Goal: Find specific page/section: Find specific page/section

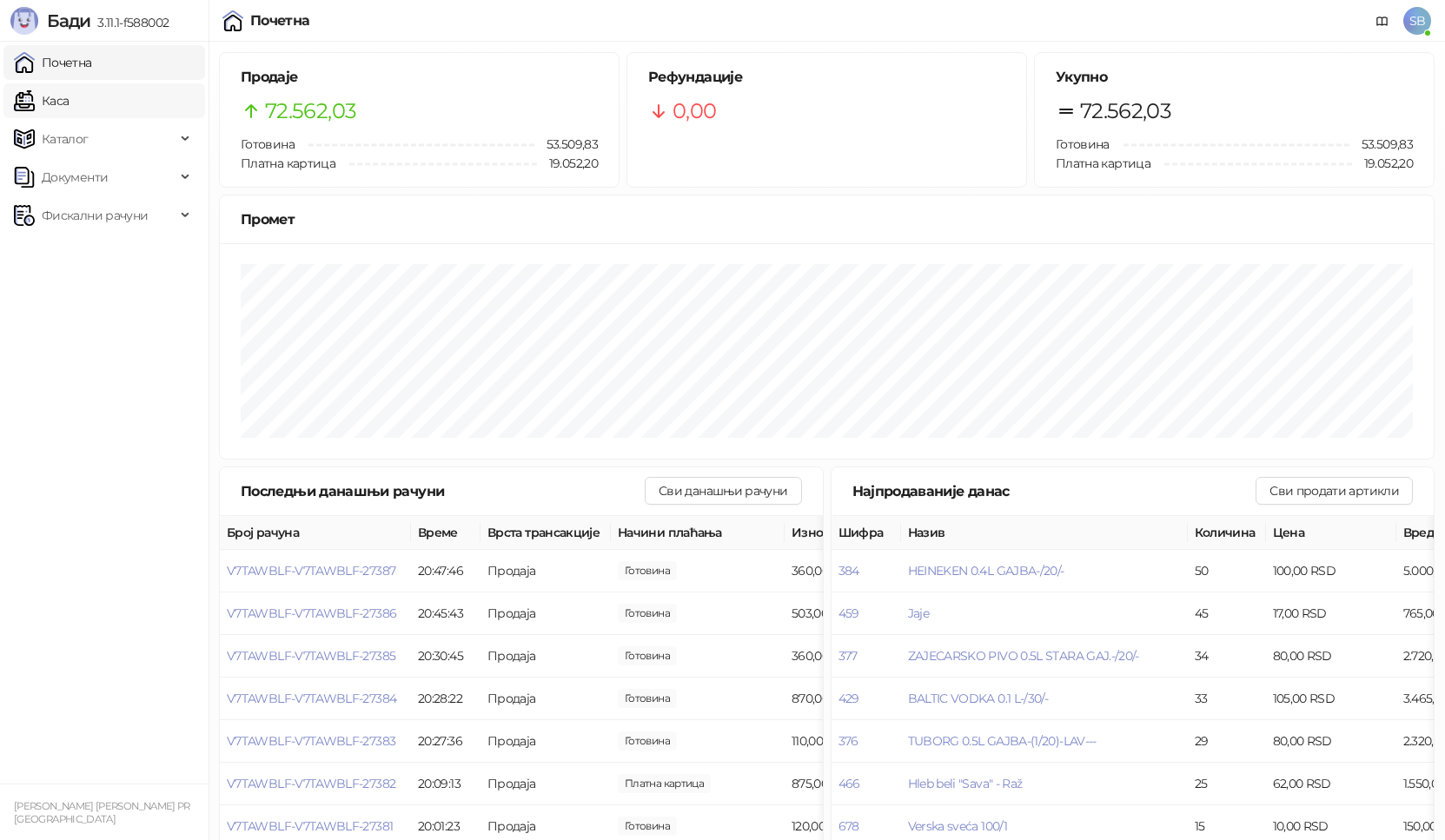
click at [69, 96] on link "Каса" at bounding box center [42, 100] width 55 height 35
click at [87, 58] on link "Почетна" at bounding box center [53, 62] width 79 height 35
click at [69, 83] on link "Каса" at bounding box center [42, 100] width 55 height 35
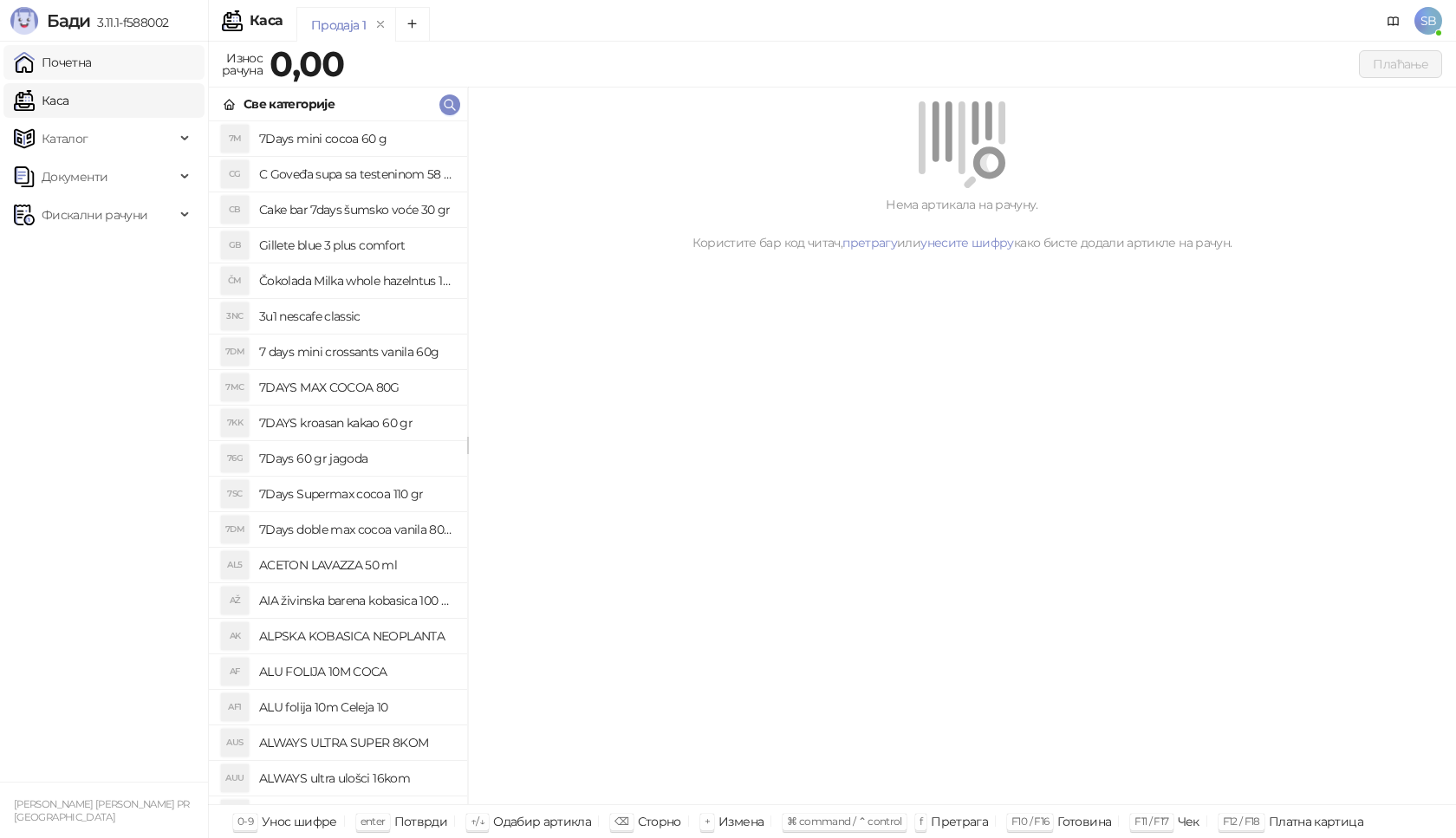
click at [92, 46] on link "Почетна" at bounding box center [53, 62] width 78 height 35
